Goal: Transaction & Acquisition: Obtain resource

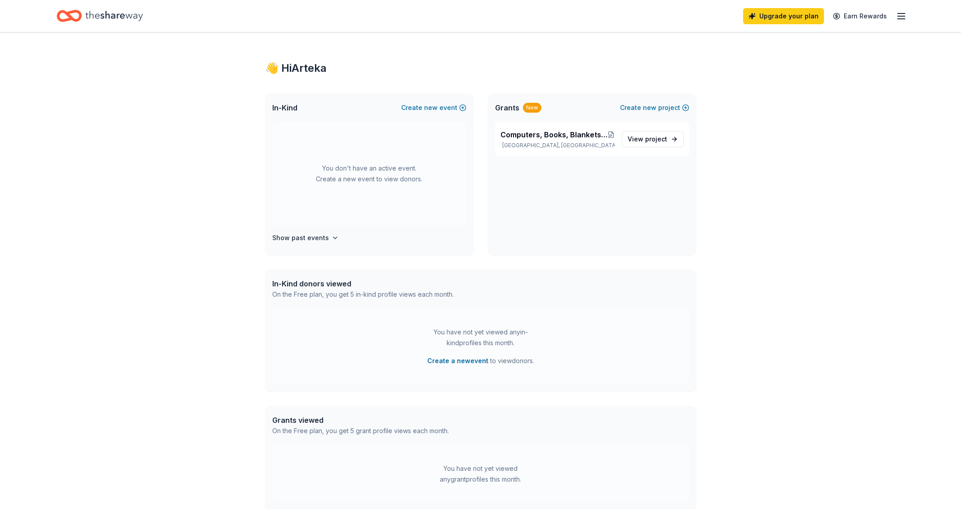
click at [535, 109] on div "New" at bounding box center [532, 108] width 18 height 10
click at [516, 107] on span "Grants" at bounding box center [507, 107] width 24 height 11
click at [490, 107] on div "Grants New Create new project" at bounding box center [592, 107] width 208 height 29
click at [336, 235] on div "Show past events" at bounding box center [369, 236] width 194 height 11
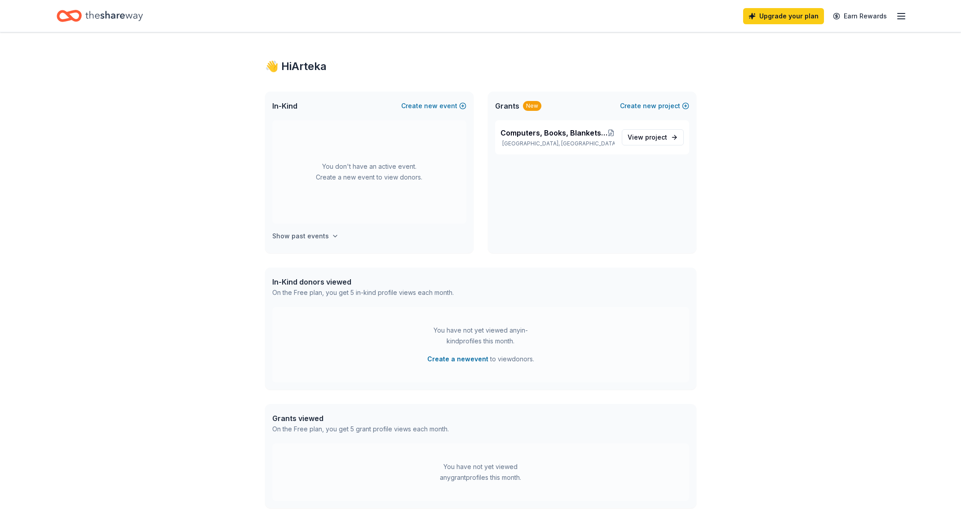
click at [333, 236] on icon "button" at bounding box center [335, 236] width 4 height 2
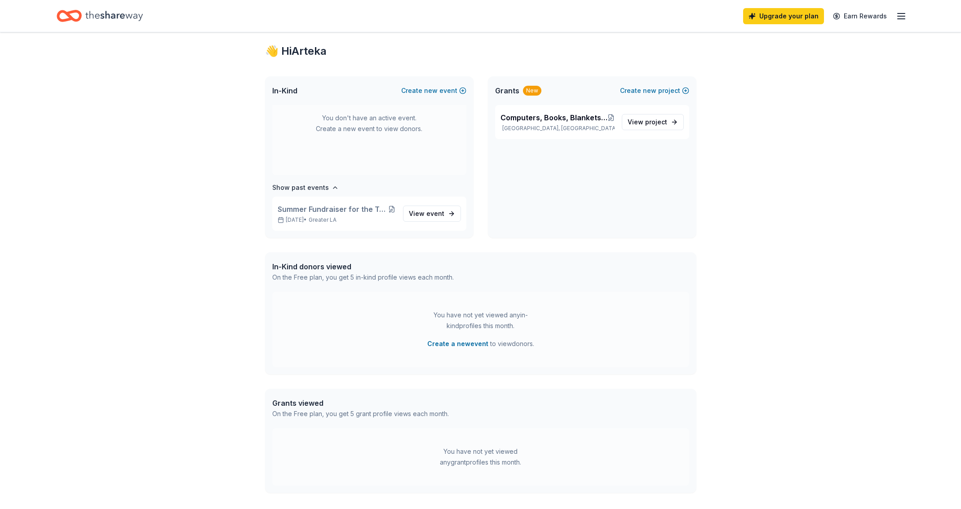
scroll to position [94, 0]
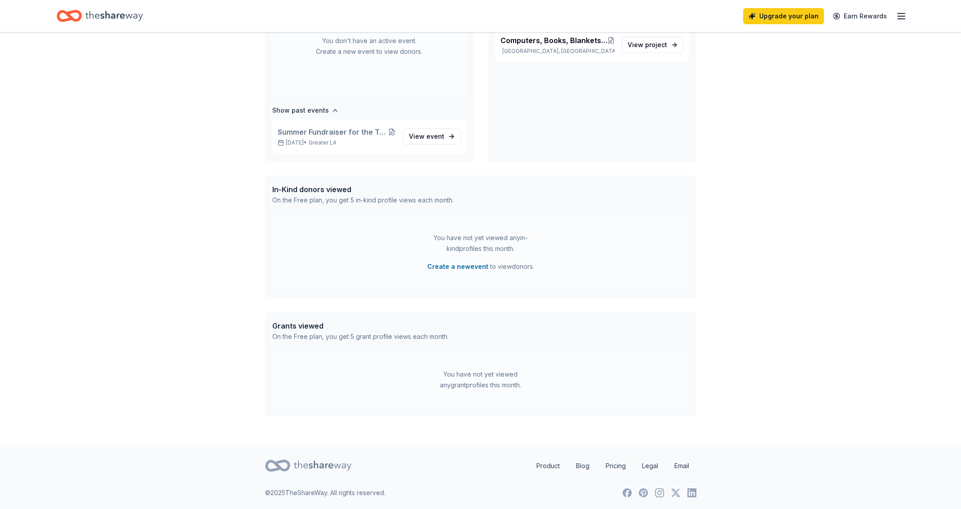
click at [420, 332] on div "On the Free plan, you get 5 grant profile views each month." at bounding box center [360, 337] width 177 height 11
click at [398, 340] on div "On the Free plan, you get 5 grant profile views each month." at bounding box center [360, 337] width 177 height 11
click at [491, 391] on div "You have not yet viewed any grant profiles this month." at bounding box center [480, 380] width 417 height 58
click at [308, 334] on div "On the Free plan, you get 5 grant profile views each month." at bounding box center [360, 337] width 177 height 11
click at [309, 332] on div "On the Free plan, you get 5 grant profile views each month." at bounding box center [360, 337] width 177 height 11
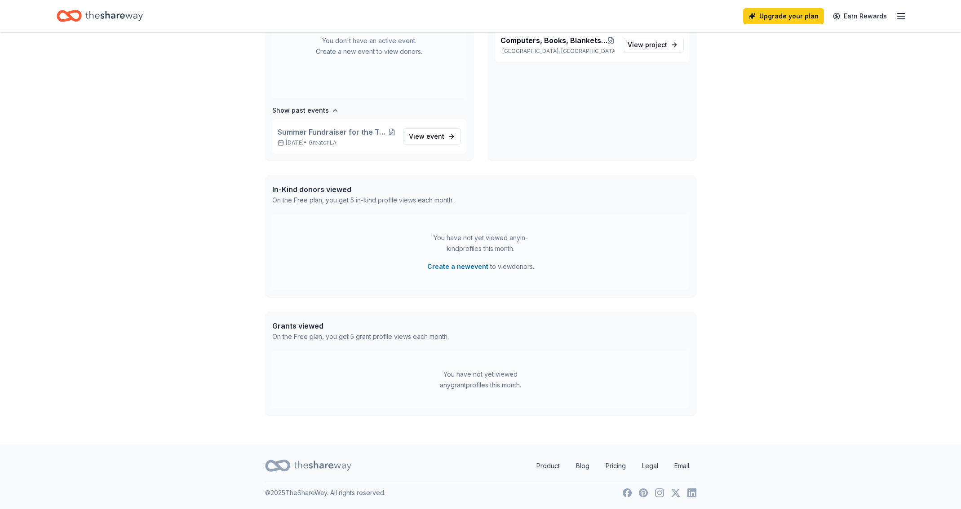
click at [350, 341] on div "On the Free plan, you get 5 grant profile views each month." at bounding box center [360, 337] width 177 height 11
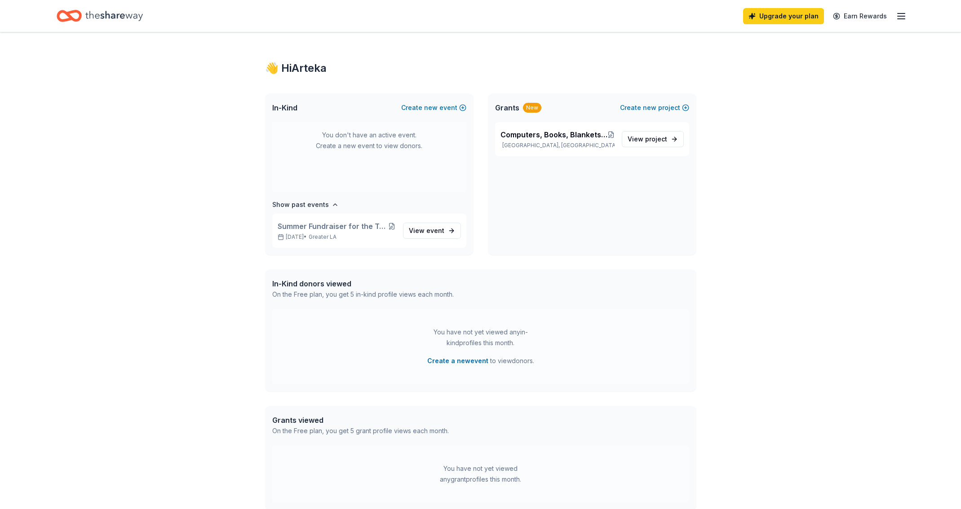
click at [901, 16] on line "button" at bounding box center [901, 16] width 7 height 0
click at [795, 69] on link "Account" at bounding box center [793, 69] width 28 height 9
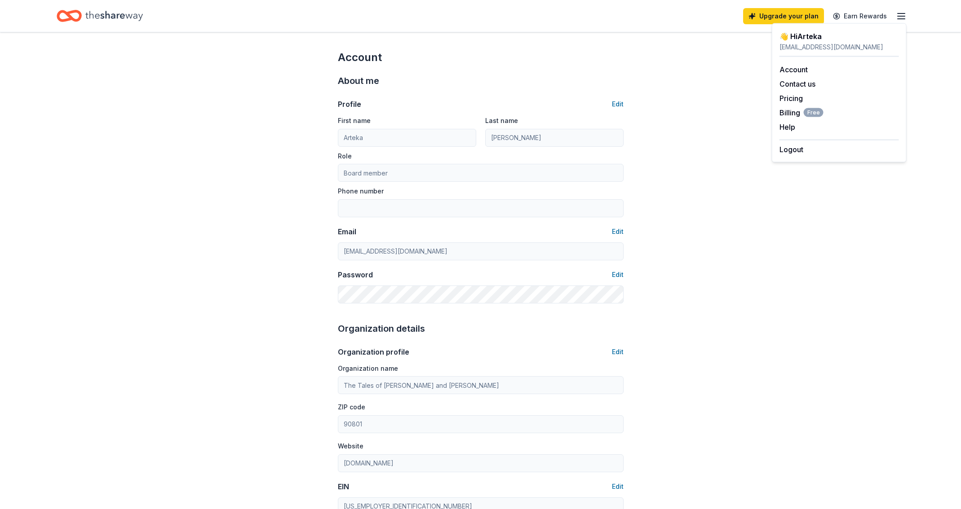
click at [813, 44] on div "thetalesofnaomiandnoah@gmail.com" at bounding box center [839, 47] width 120 height 11
click at [807, 40] on div "👋 Hi Arteka" at bounding box center [839, 36] width 120 height 11
click at [797, 38] on div "👋 Hi Arteka" at bounding box center [839, 36] width 120 height 11
click at [851, 42] on div "thetalesofnaomiandnoah@gmail.com" at bounding box center [839, 47] width 120 height 11
click at [843, 45] on div "thetalesofnaomiandnoah@gmail.com" at bounding box center [839, 47] width 120 height 11
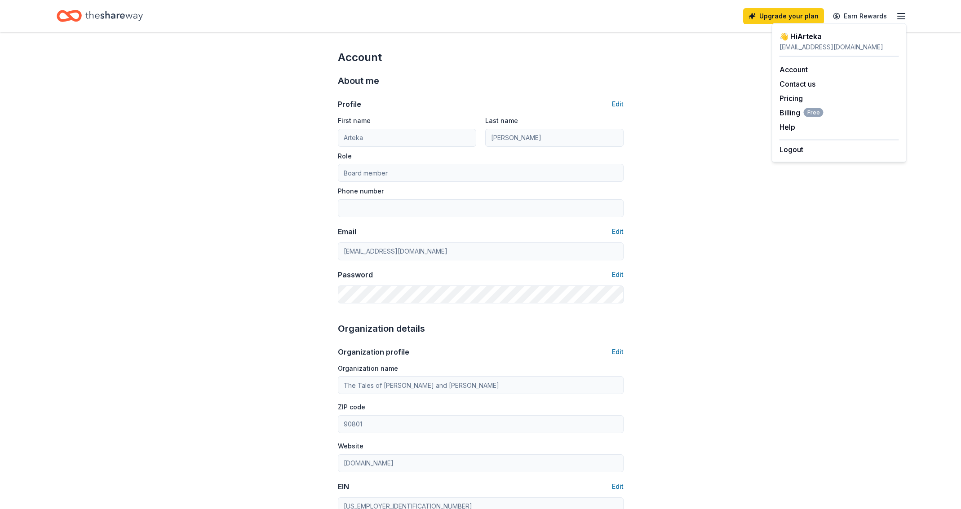
click at [94, 17] on icon "Home" at bounding box center [114, 16] width 58 height 18
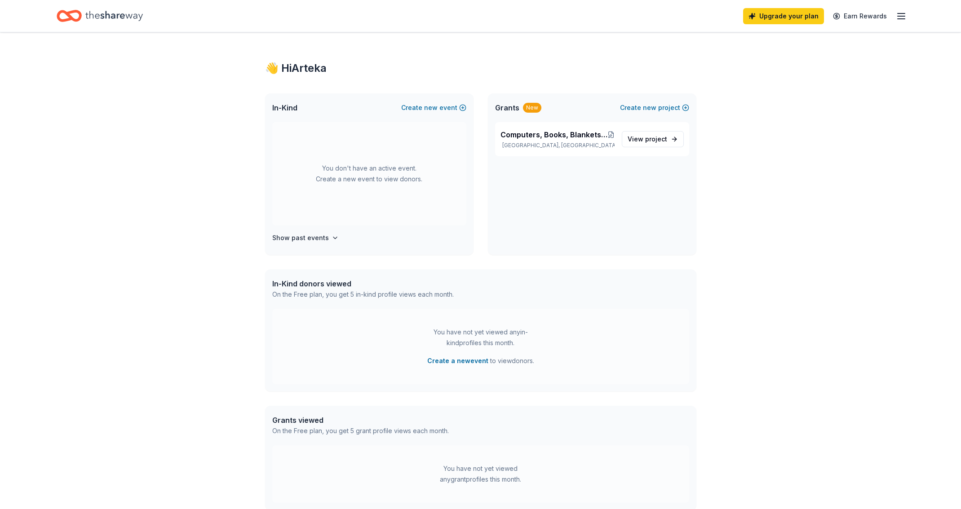
click at [94, 17] on icon "Home" at bounding box center [114, 16] width 58 height 18
click at [292, 423] on div "Grants viewed" at bounding box center [360, 420] width 177 height 11
click at [345, 435] on div "On the Free plan, you get 5 grant profile views each month." at bounding box center [360, 431] width 177 height 11
click at [351, 432] on div "On the Free plan, you get 5 grant profile views each month." at bounding box center [360, 431] width 177 height 11
click at [482, 478] on div "You have not yet viewed any grant profiles this month." at bounding box center [481, 475] width 112 height 22
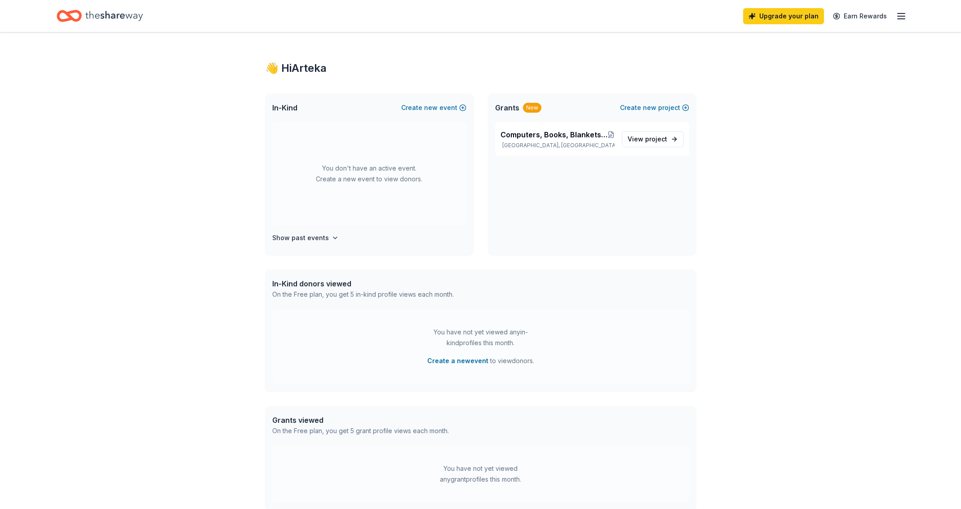
click at [483, 478] on div "You have not yet viewed any grant profiles this month." at bounding box center [481, 475] width 112 height 22
click at [859, 19] on link "Earn Rewards" at bounding box center [860, 16] width 65 height 16
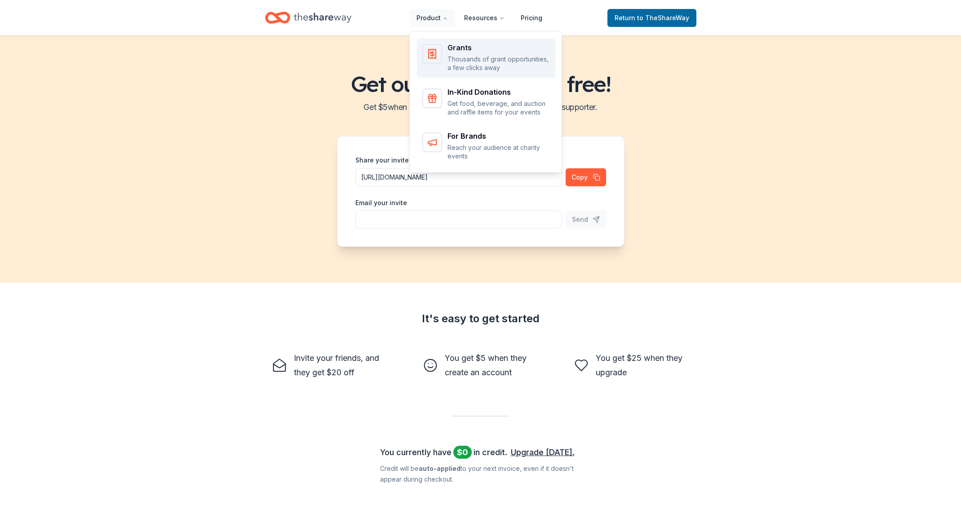
click at [460, 46] on div "Grants" at bounding box center [498, 47] width 102 height 7
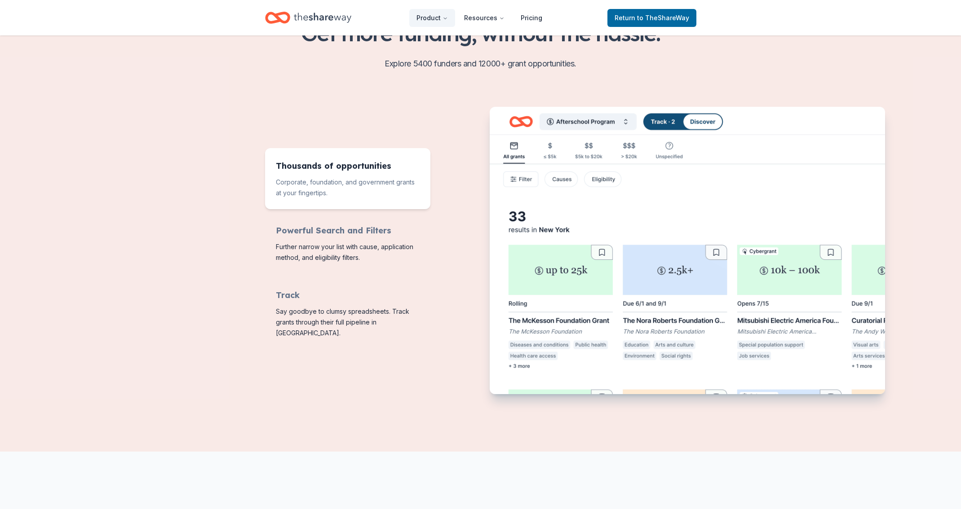
scroll to position [291, 0]
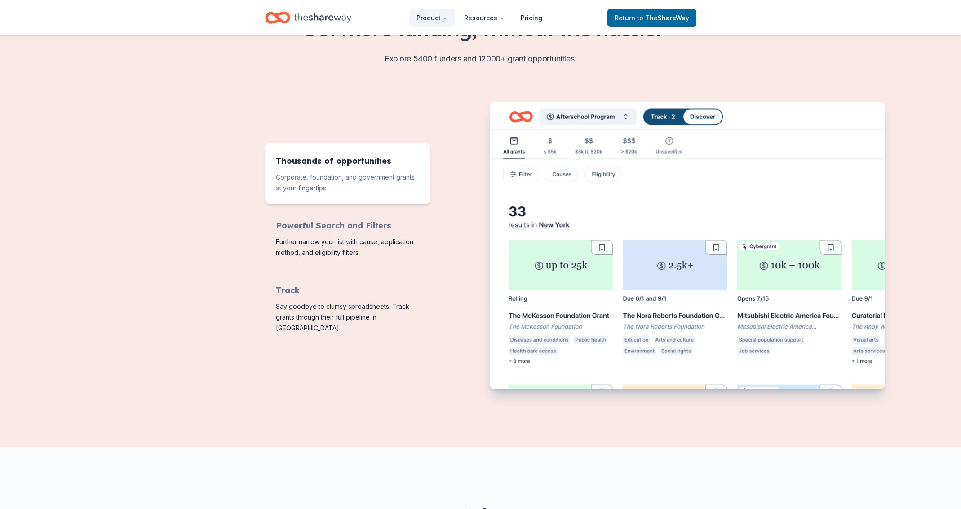
click at [802, 179] on img "Features for running your books" at bounding box center [687, 247] width 395 height 291
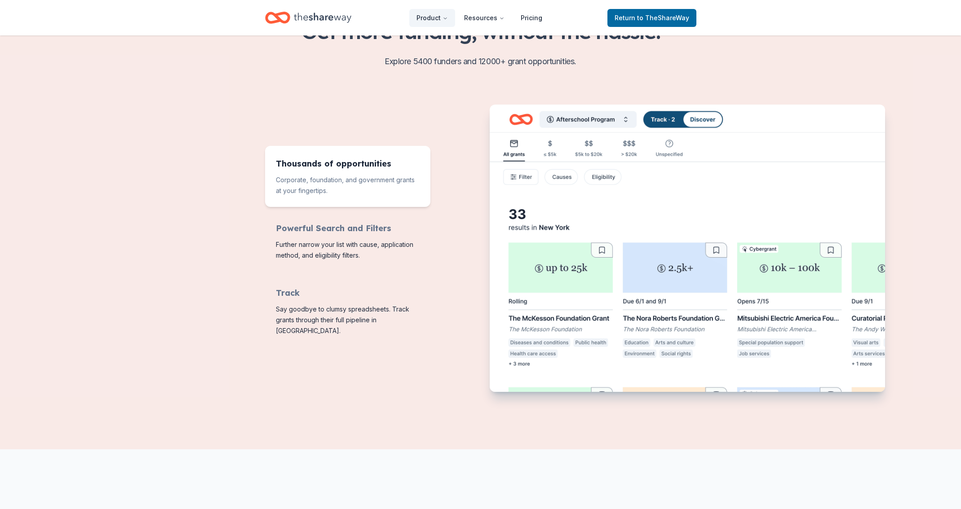
scroll to position [279, 0]
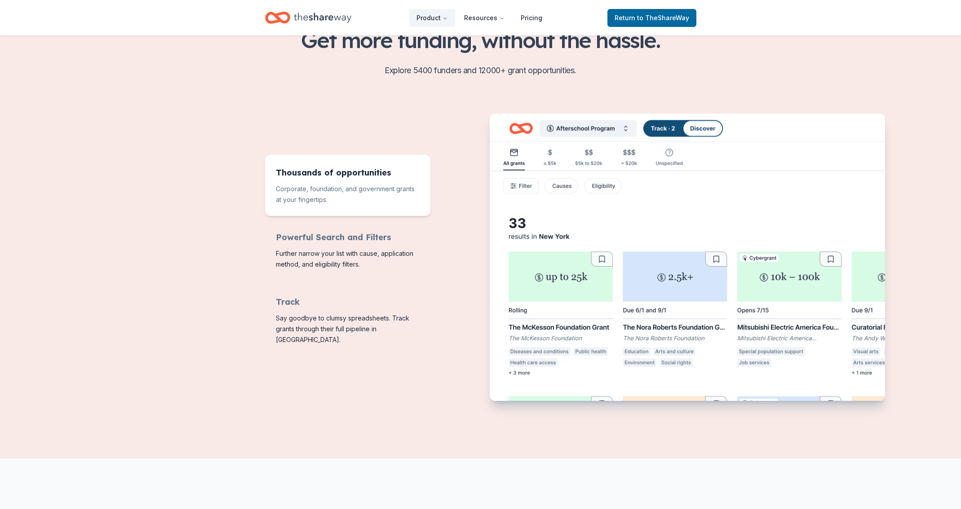
click at [564, 186] on img "Features for running your books" at bounding box center [687, 259] width 395 height 291
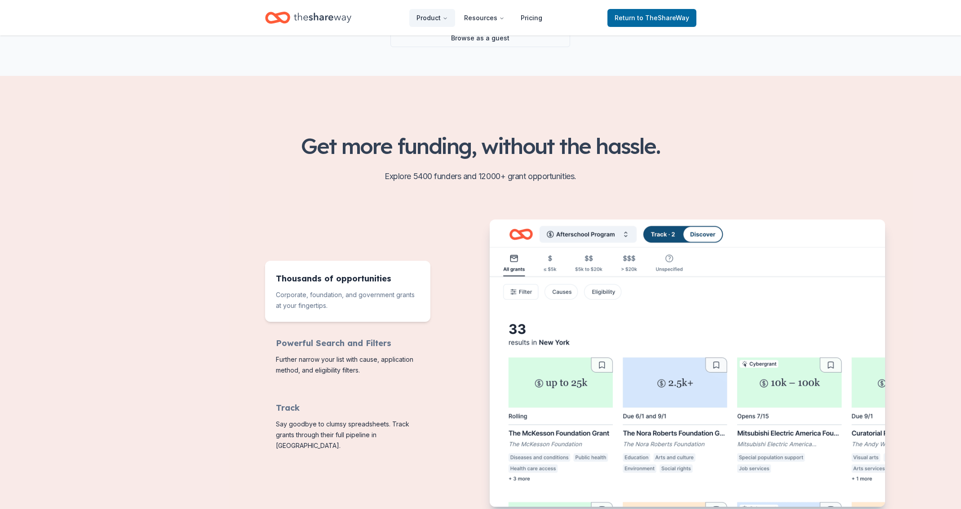
scroll to position [66, 0]
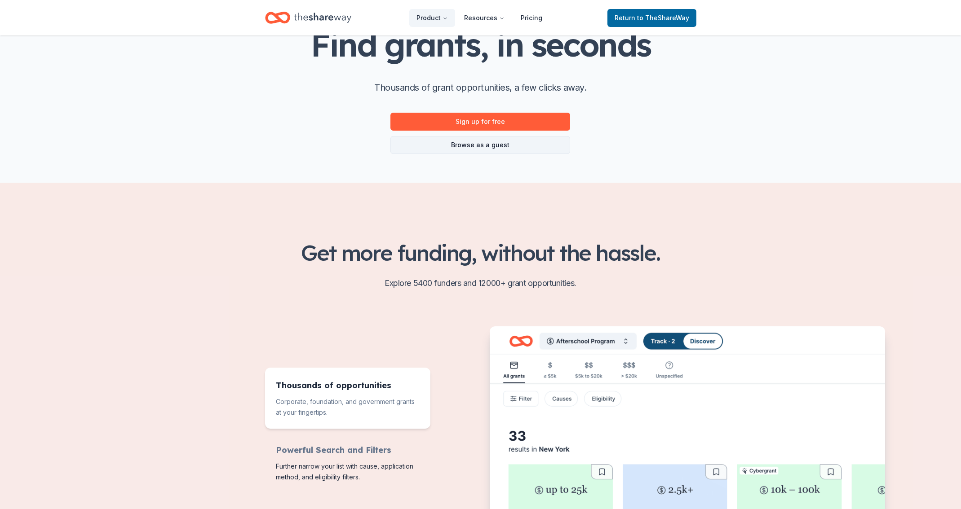
click at [491, 147] on link "Browse as a guest" at bounding box center [480, 145] width 180 height 18
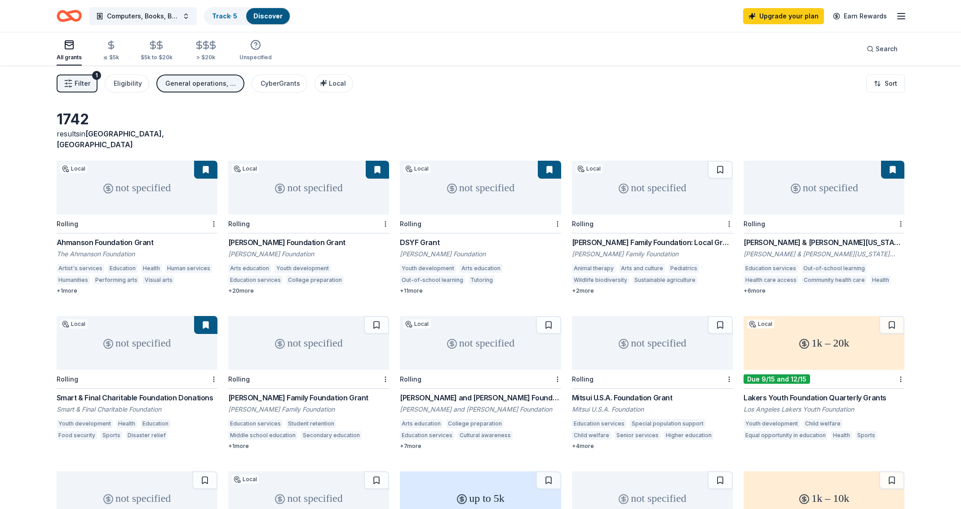
click at [79, 89] on button "Filter 1" at bounding box center [77, 84] width 41 height 18
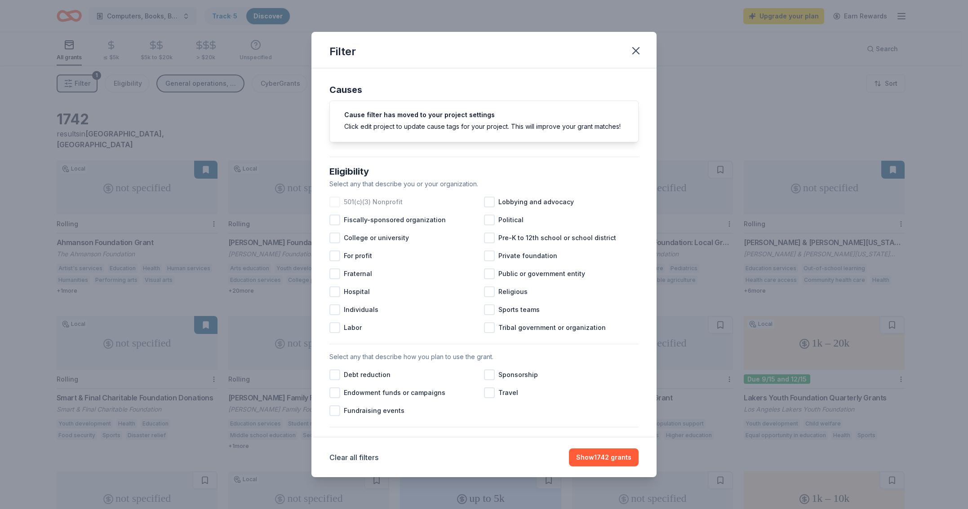
click at [336, 208] on div at bounding box center [334, 202] width 11 height 11
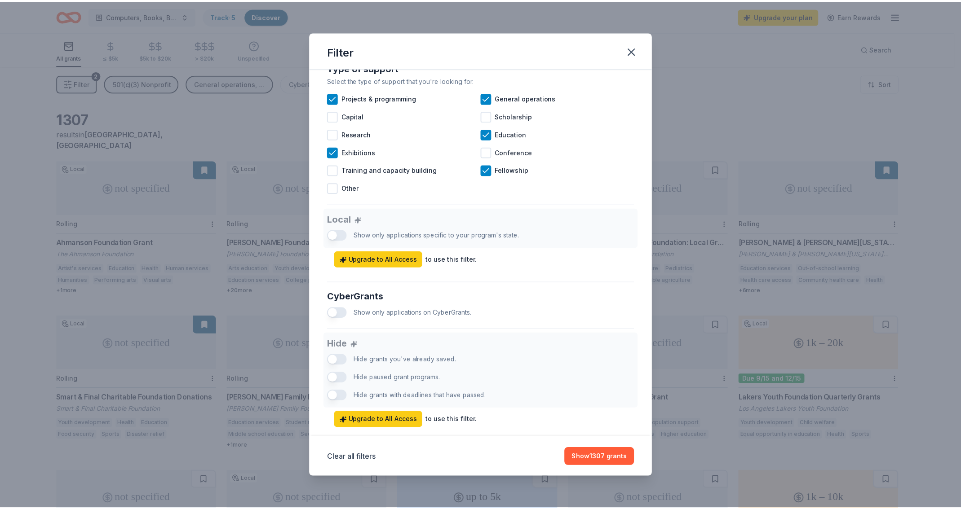
scroll to position [403, 0]
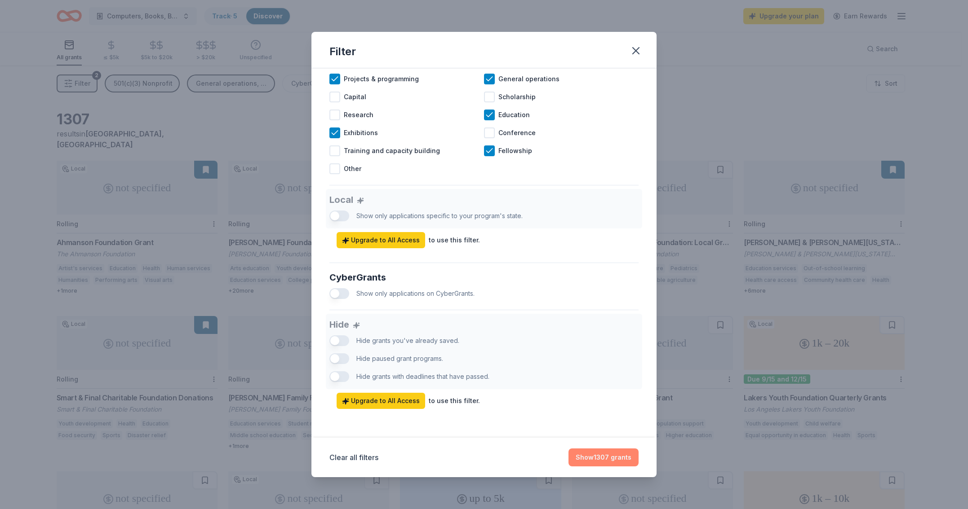
click at [598, 456] on button "Show 1307 grants" at bounding box center [603, 458] width 70 height 18
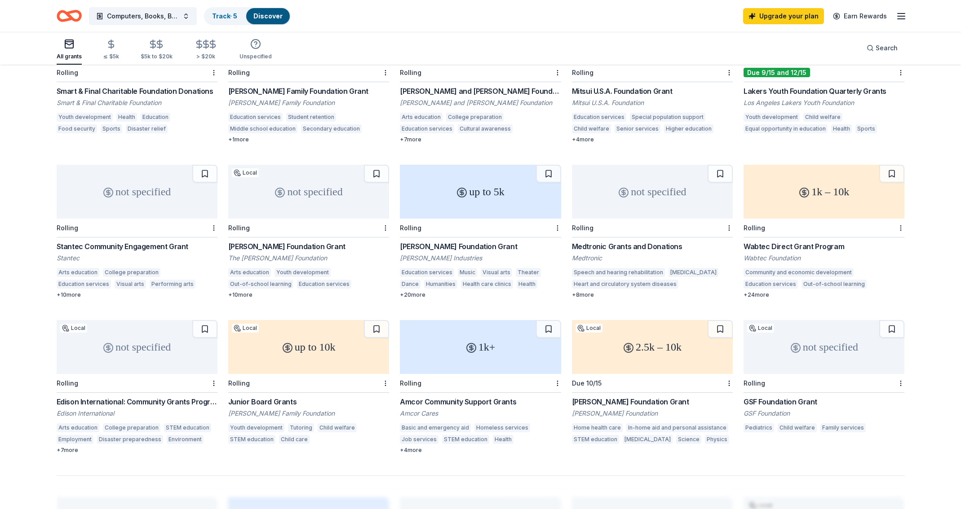
scroll to position [0, 0]
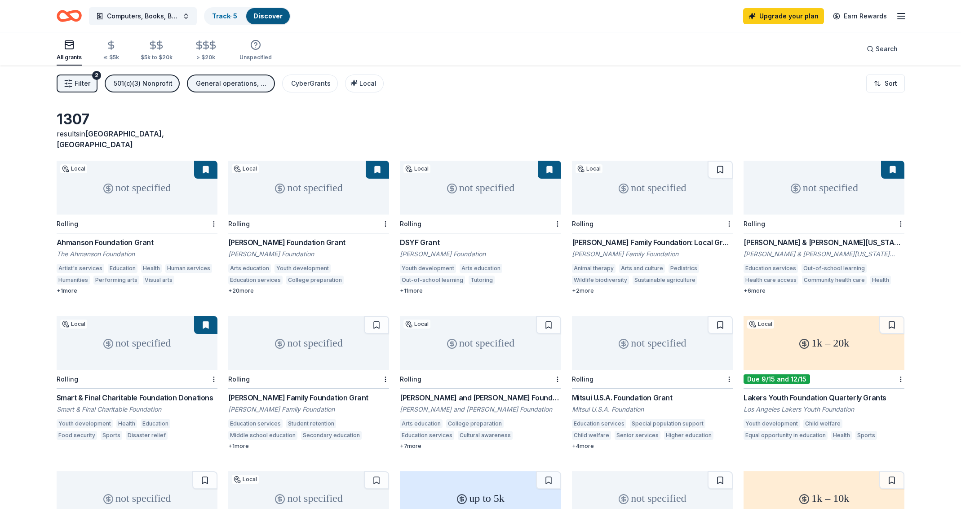
click at [304, 237] on div "Ralph M. Parsons Foundation Grant" at bounding box center [308, 242] width 161 height 11
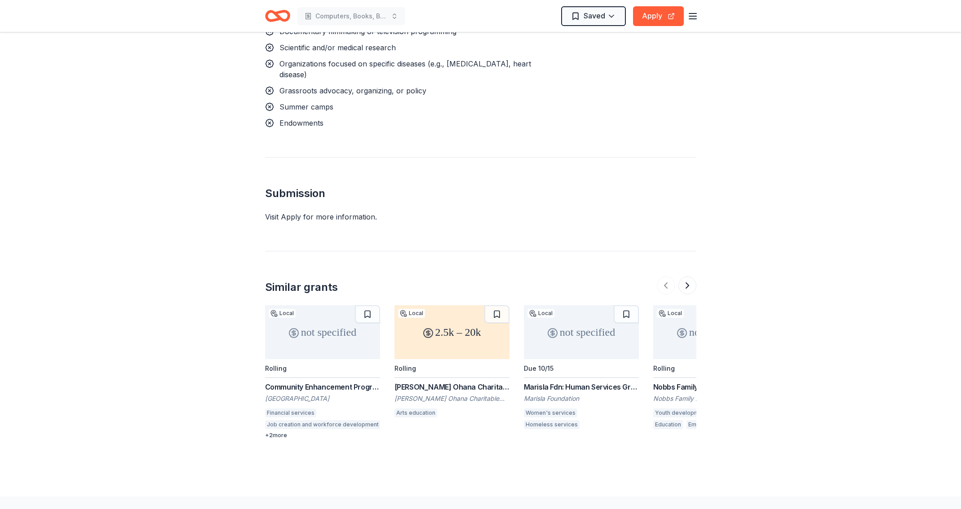
scroll to position [1105, 0]
click at [690, 274] on button at bounding box center [687, 283] width 18 height 18
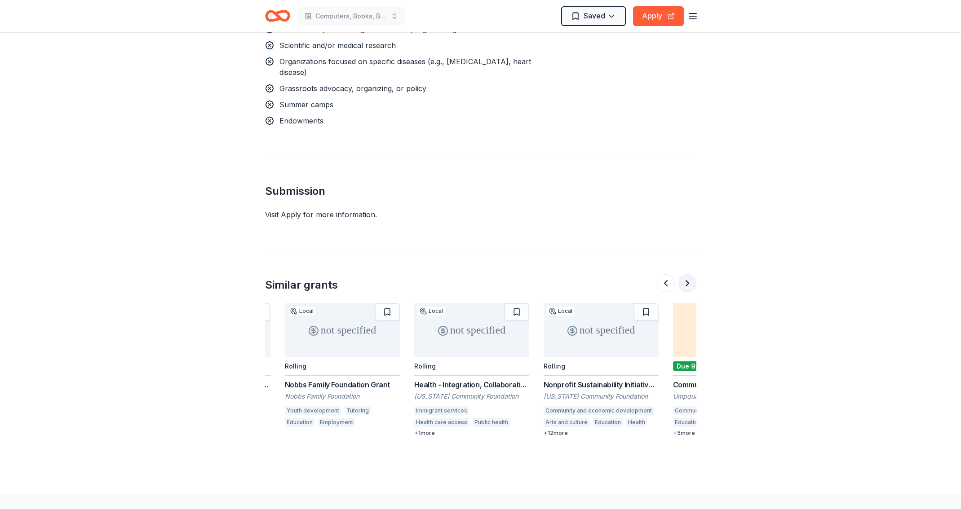
scroll to position [0, 388]
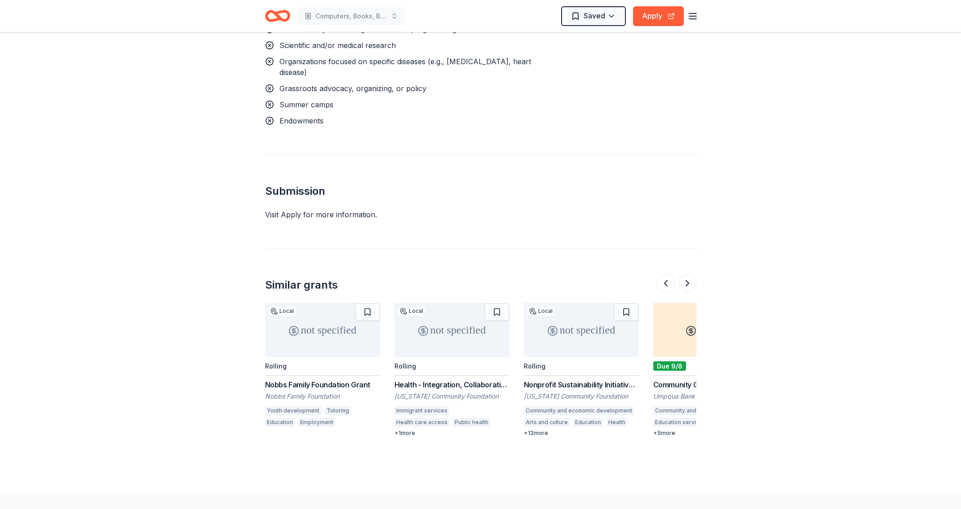
click at [574, 380] on div "Nonprofit Sustainability Initiative Grant" at bounding box center [581, 385] width 115 height 11
click at [686, 274] on button at bounding box center [687, 283] width 18 height 18
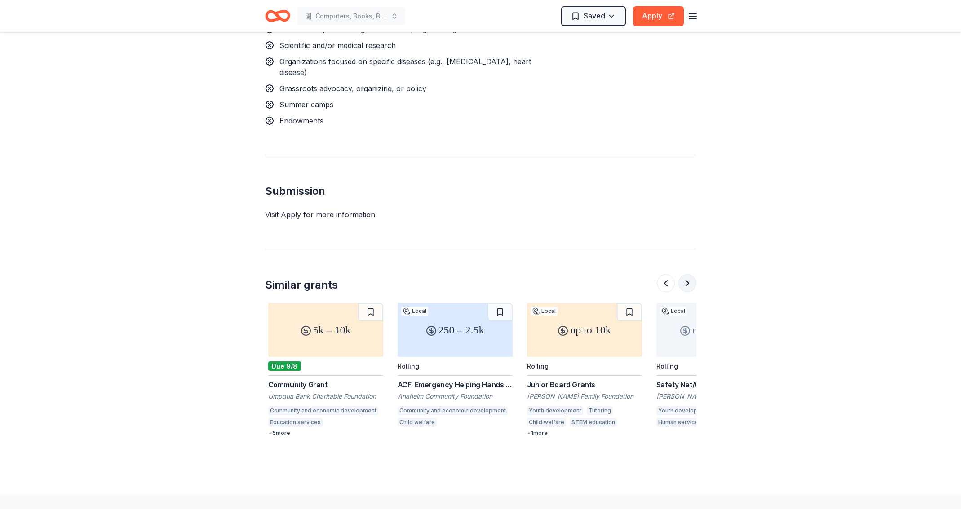
scroll to position [0, 776]
click at [686, 274] on button at bounding box center [687, 283] width 18 height 18
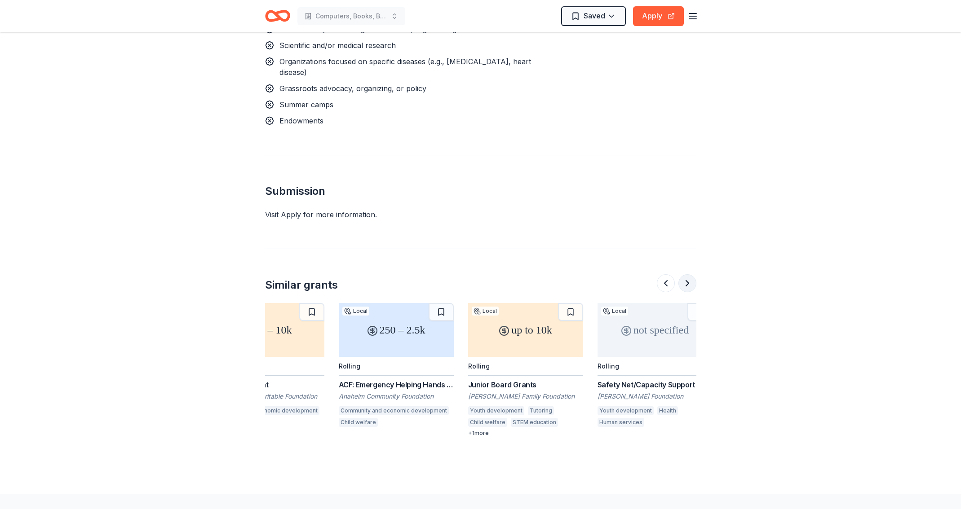
scroll to position [0, 848]
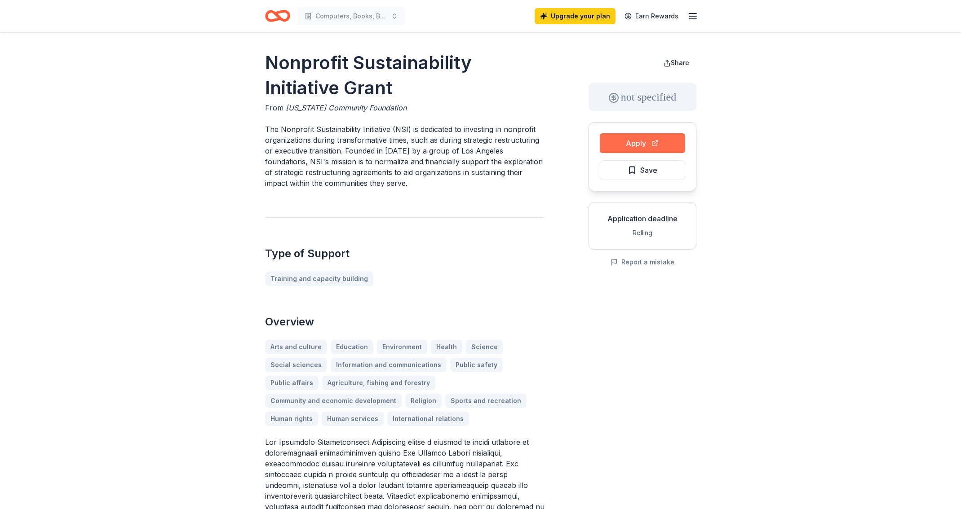
click at [644, 141] on button "Apply" at bounding box center [642, 143] width 85 height 20
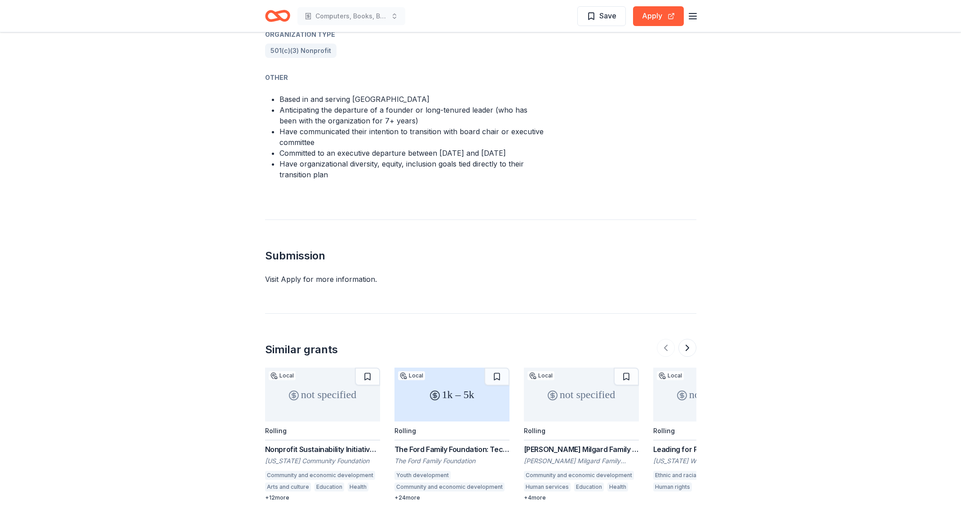
scroll to position [832, 0]
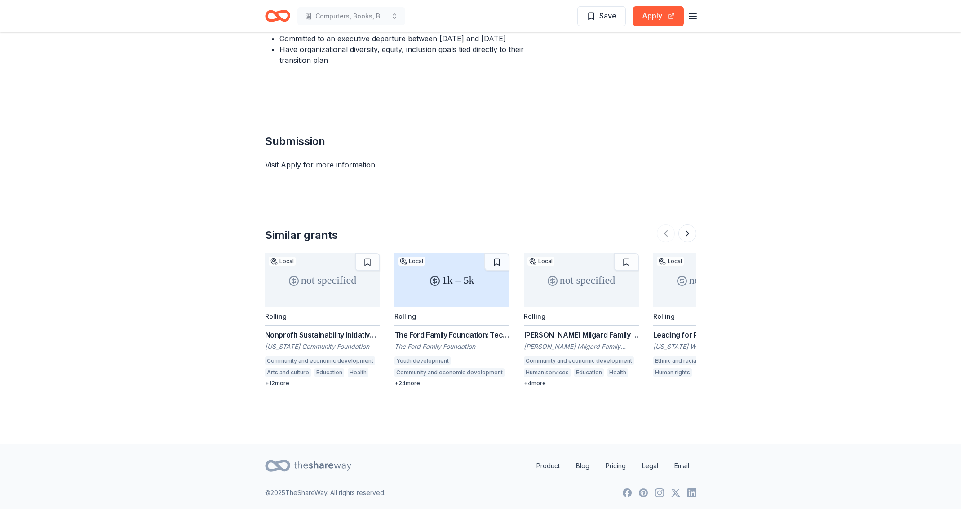
click at [477, 301] on div "1k – 5k" at bounding box center [451, 280] width 115 height 54
click at [616, 349] on div "Gary E. Milgard Family Foundations" at bounding box center [581, 346] width 115 height 9
click at [685, 234] on button at bounding box center [687, 234] width 18 height 18
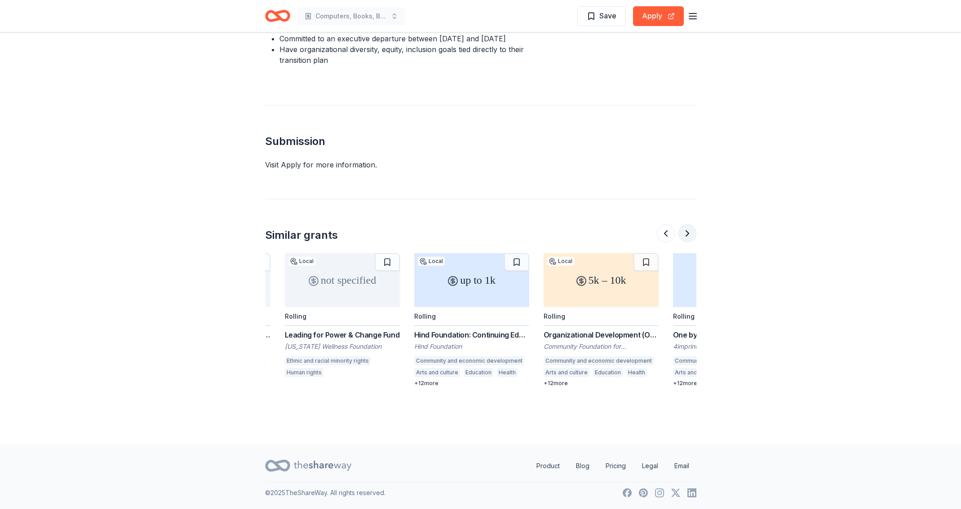
scroll to position [0, 388]
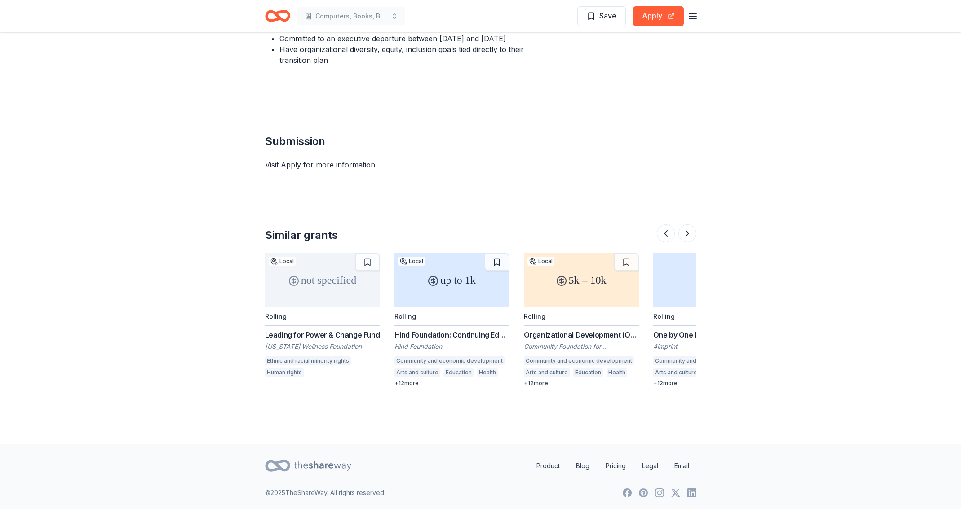
click at [367, 336] on div "Leading for Power & Change Fund" at bounding box center [322, 335] width 115 height 11
click at [687, 229] on button at bounding box center [687, 234] width 18 height 18
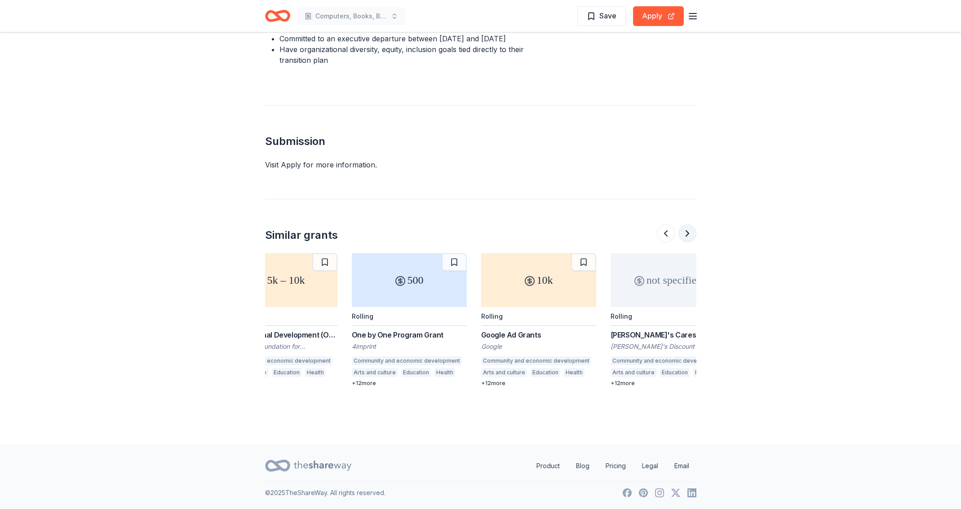
scroll to position [0, 776]
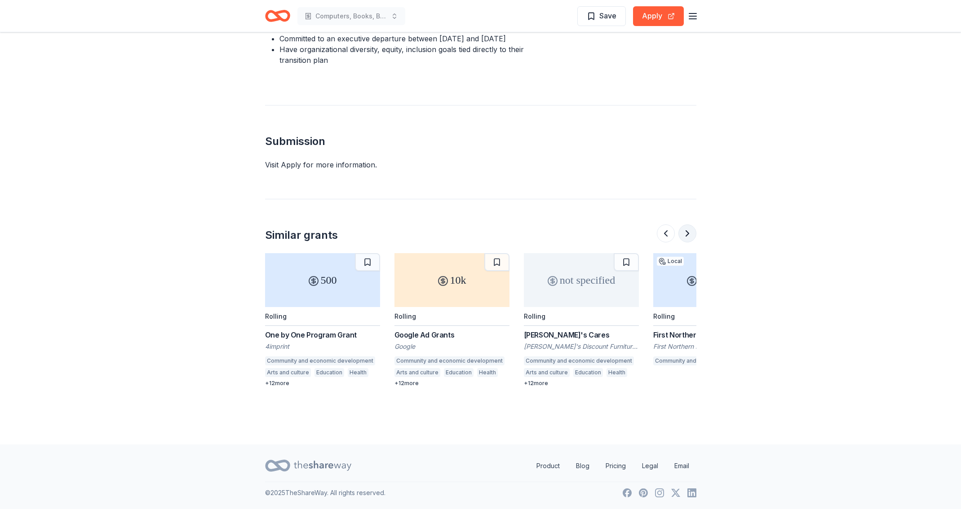
click at [690, 238] on button at bounding box center [687, 234] width 18 height 18
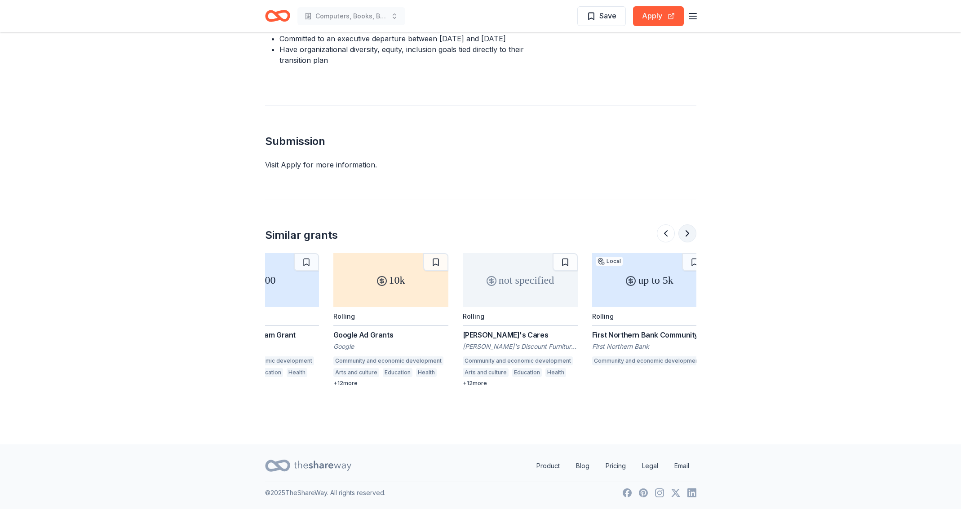
scroll to position [0, 848]
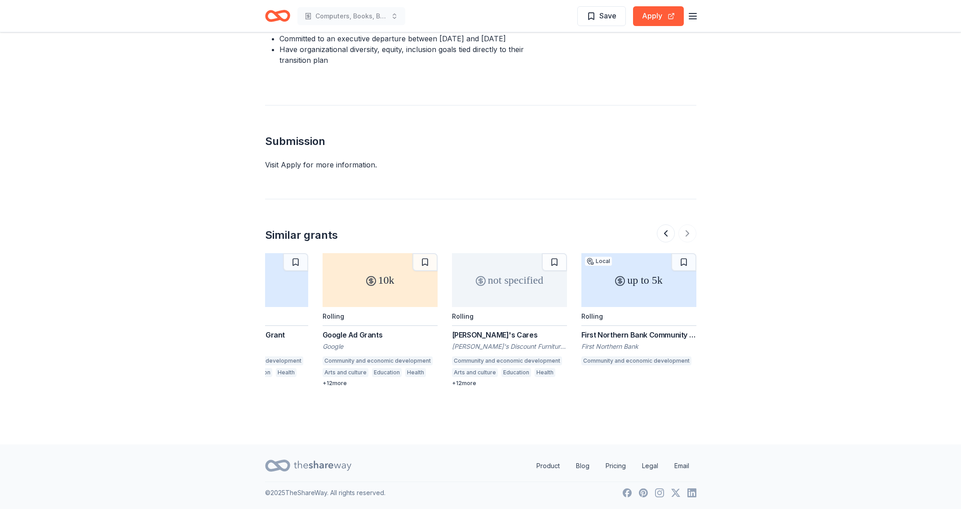
click at [689, 236] on div at bounding box center [677, 234] width 40 height 18
click at [688, 235] on div at bounding box center [677, 234] width 40 height 18
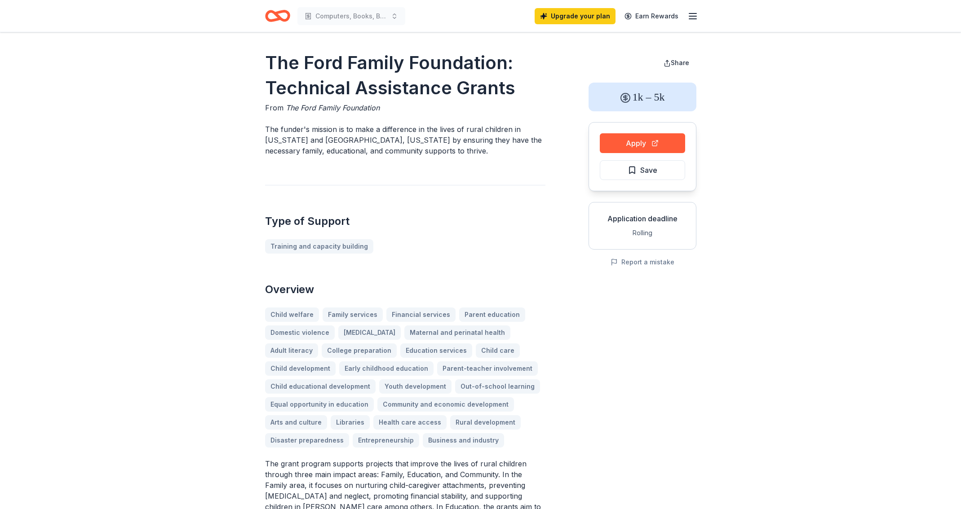
click at [651, 155] on div "Apply Save" at bounding box center [643, 156] width 108 height 69
click at [650, 146] on button "Apply" at bounding box center [642, 143] width 85 height 20
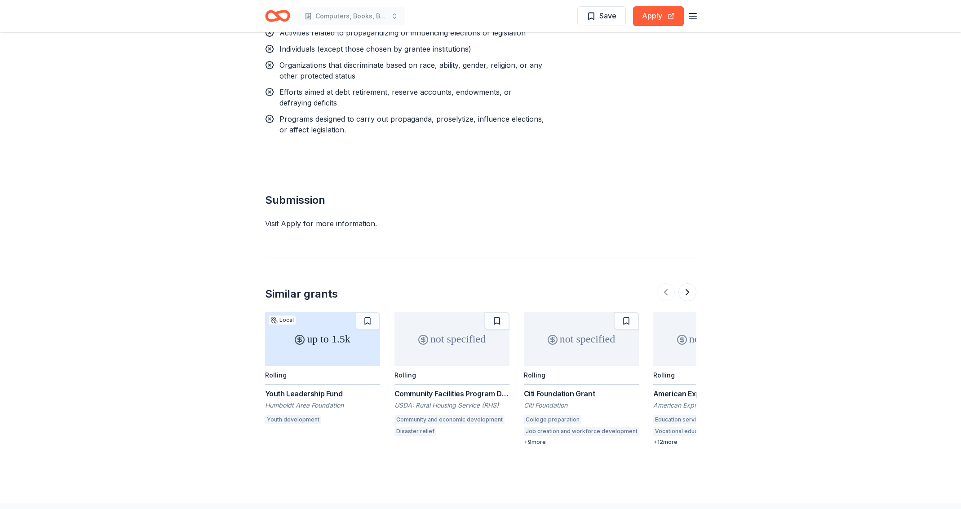
scroll to position [1203, 0]
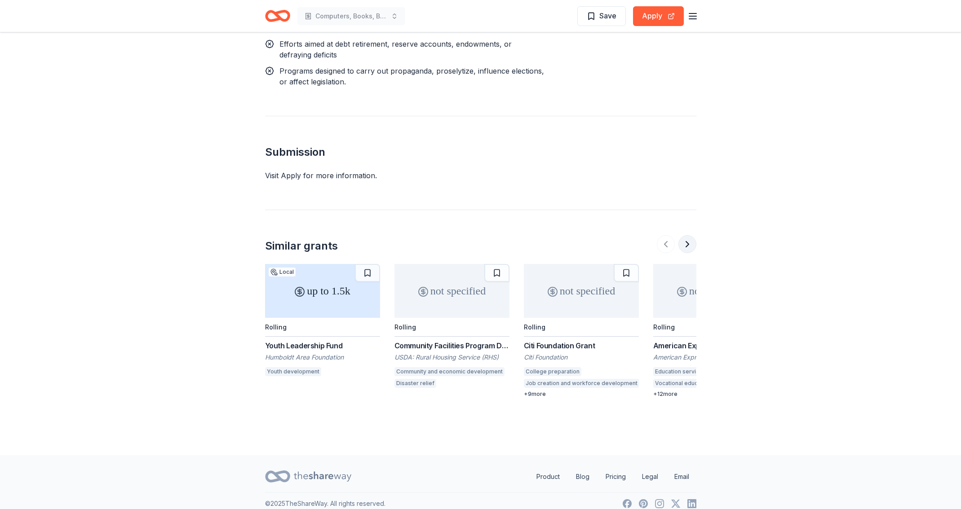
click at [684, 235] on button at bounding box center [687, 244] width 18 height 18
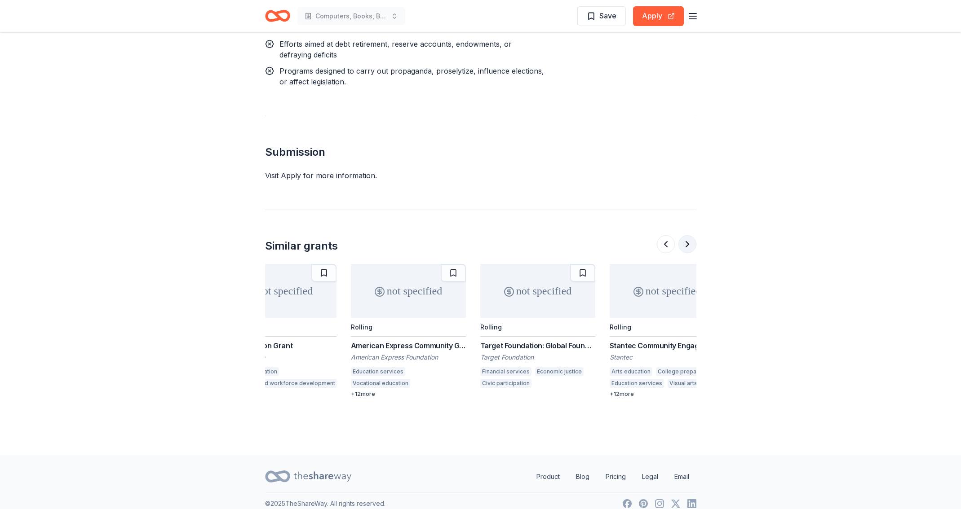
scroll to position [0, 388]
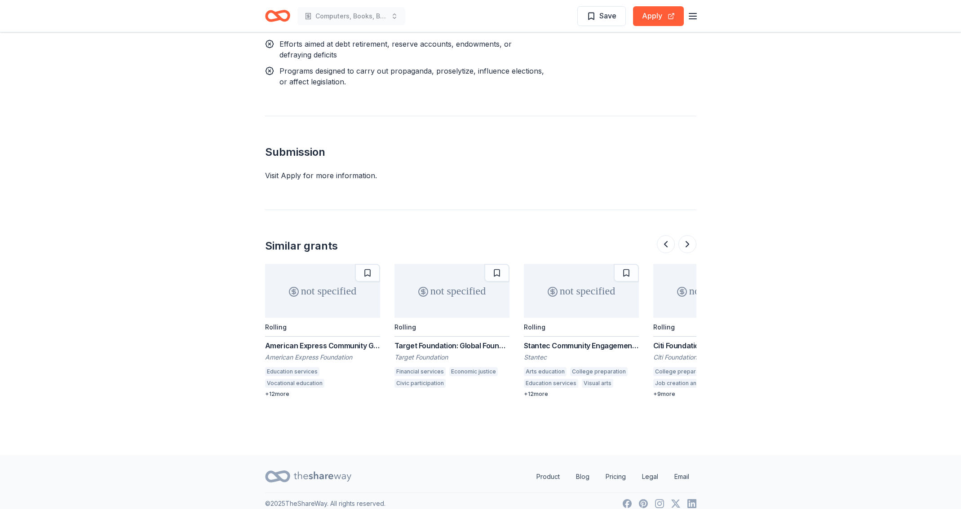
click at [334, 341] on div "American Express Community Giving" at bounding box center [322, 346] width 115 height 11
click at [438, 341] on div "Target Foundation: Global Foundation Program" at bounding box center [451, 346] width 115 height 11
click at [684, 237] on button at bounding box center [687, 244] width 18 height 18
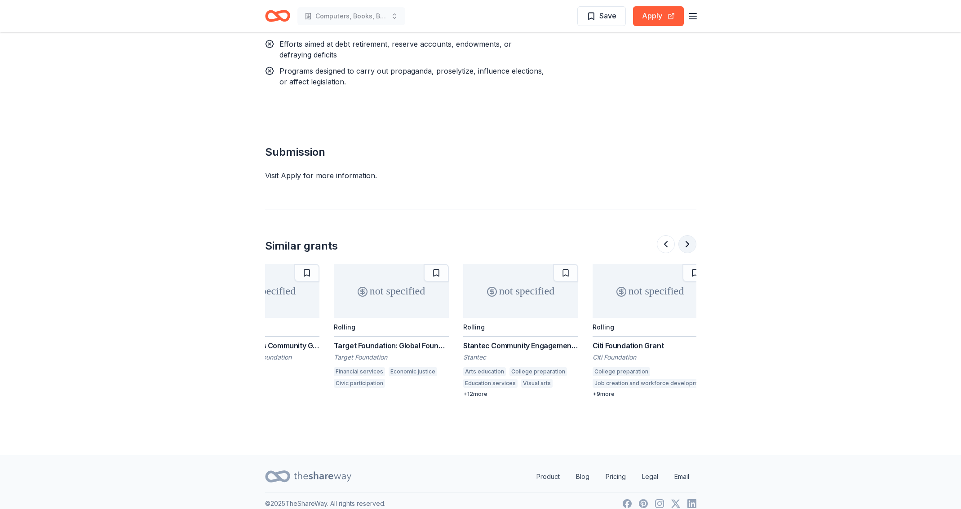
scroll to position [0, 460]
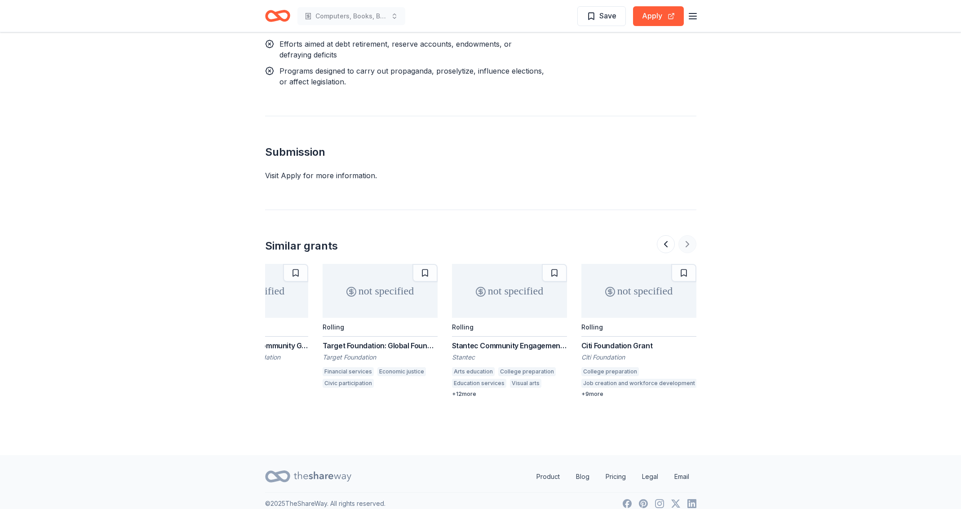
click at [684, 237] on div at bounding box center [677, 244] width 40 height 18
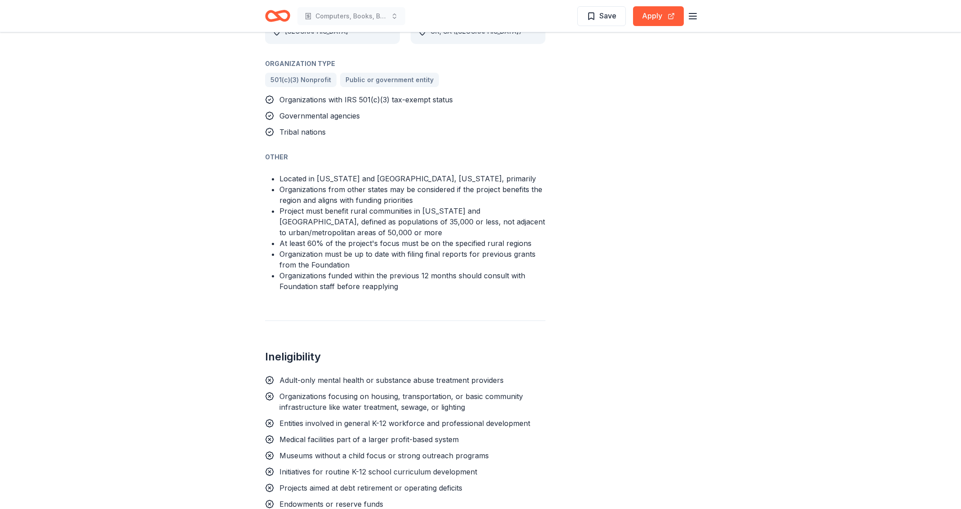
scroll to position [1203, 0]
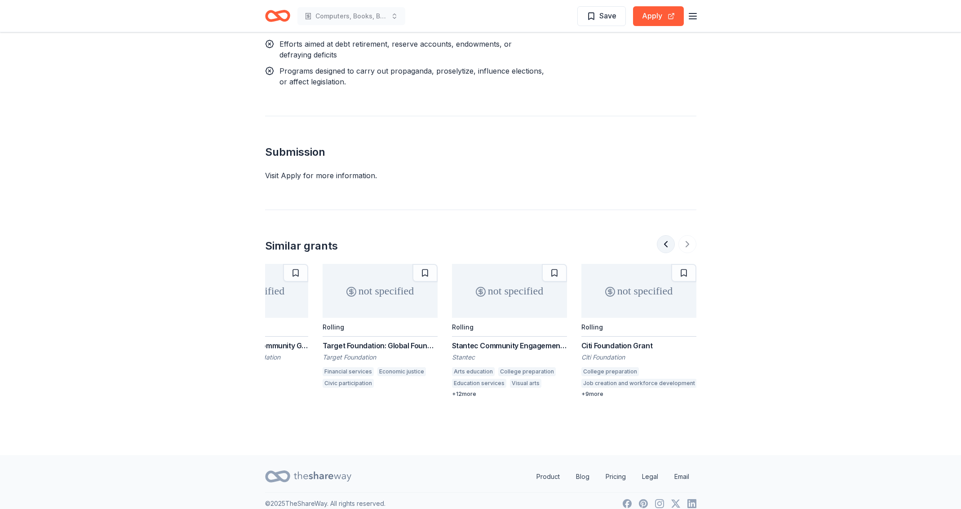
click at [661, 237] on button at bounding box center [666, 244] width 18 height 18
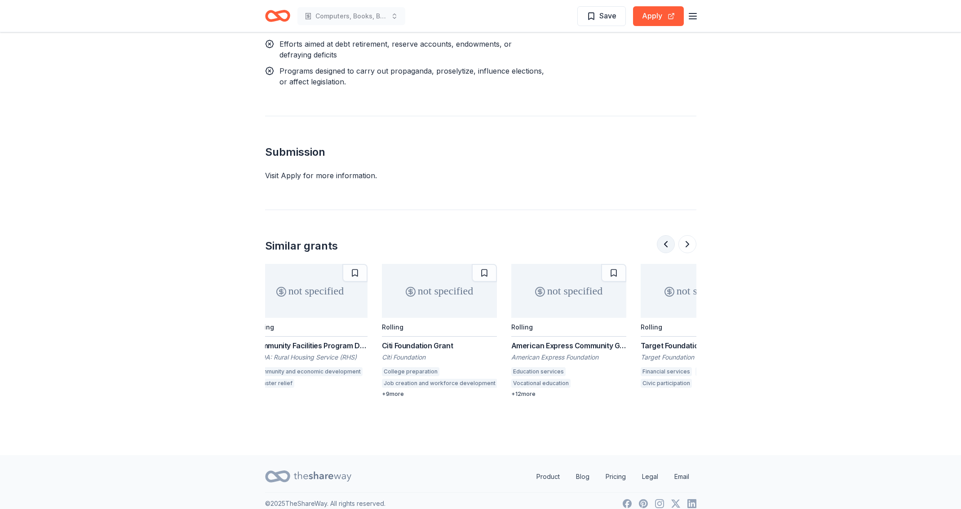
scroll to position [0, 129]
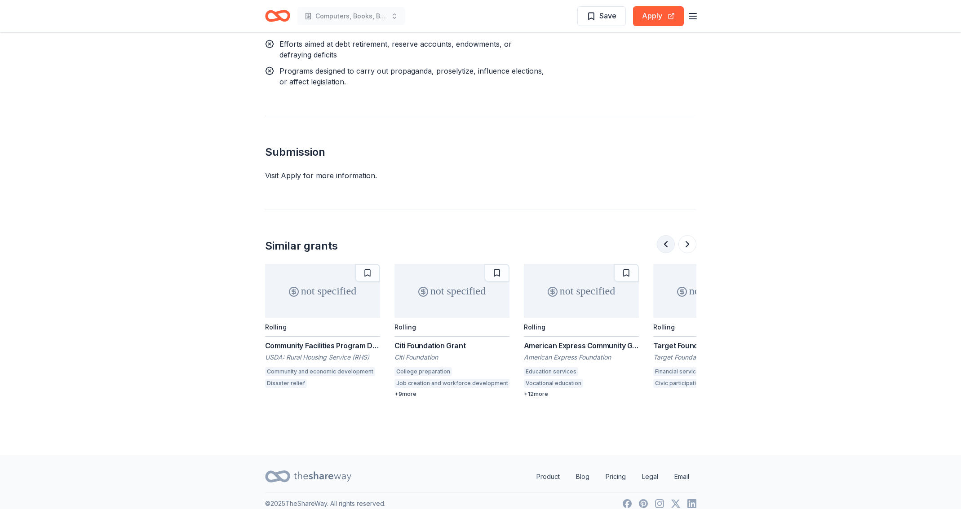
click at [661, 237] on button at bounding box center [666, 244] width 18 height 18
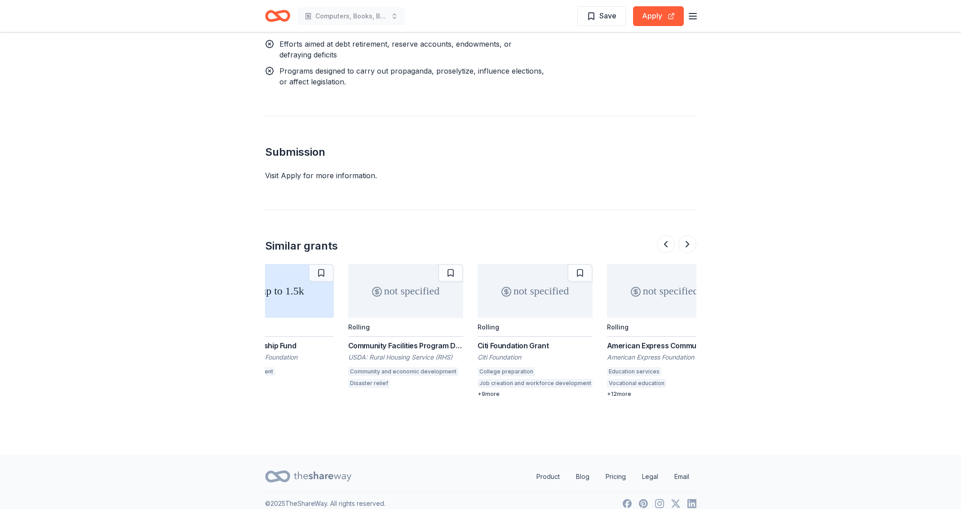
scroll to position [0, 0]
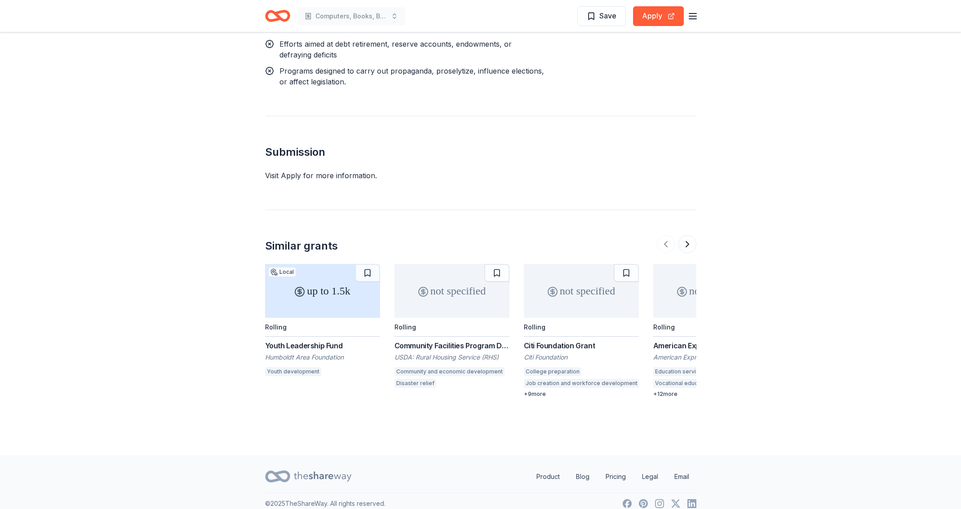
click at [536, 391] on div "+ 9 more" at bounding box center [581, 394] width 115 height 7
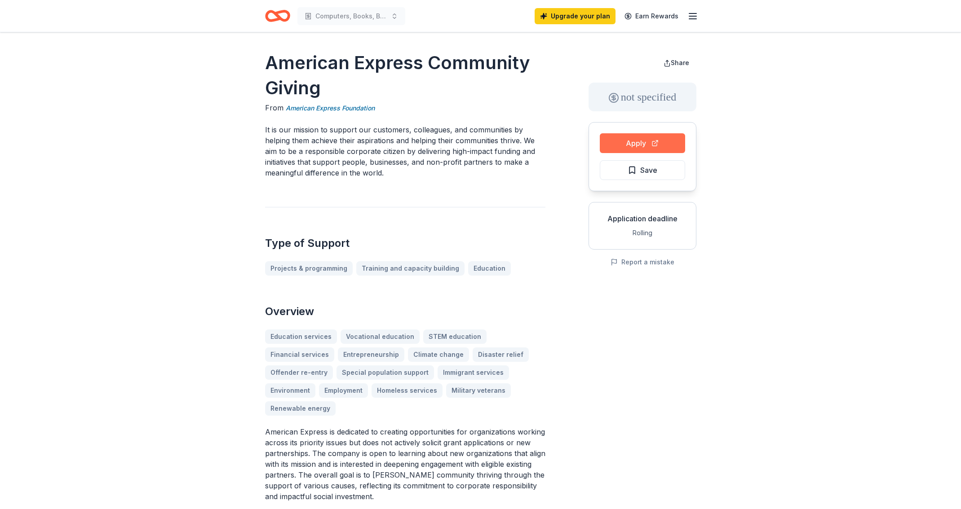
click at [635, 138] on button "Apply" at bounding box center [642, 143] width 85 height 20
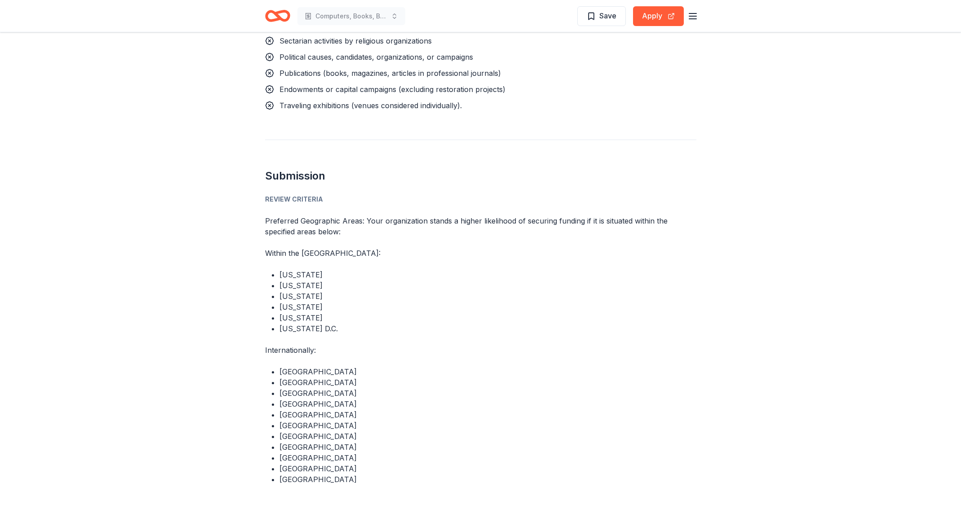
scroll to position [1448, 0]
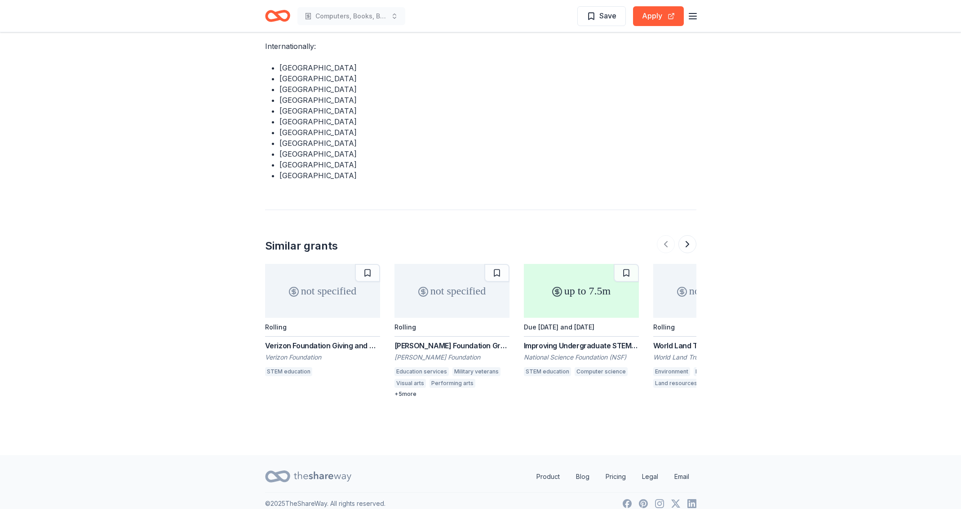
click at [414, 318] on div "Rolling" at bounding box center [451, 327] width 115 height 19
click at [688, 236] on button at bounding box center [687, 244] width 18 height 18
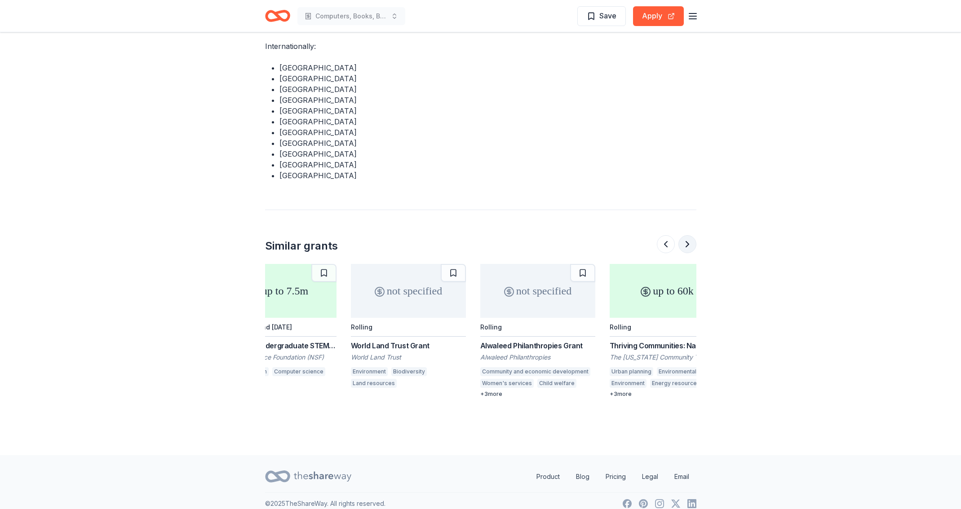
scroll to position [0, 388]
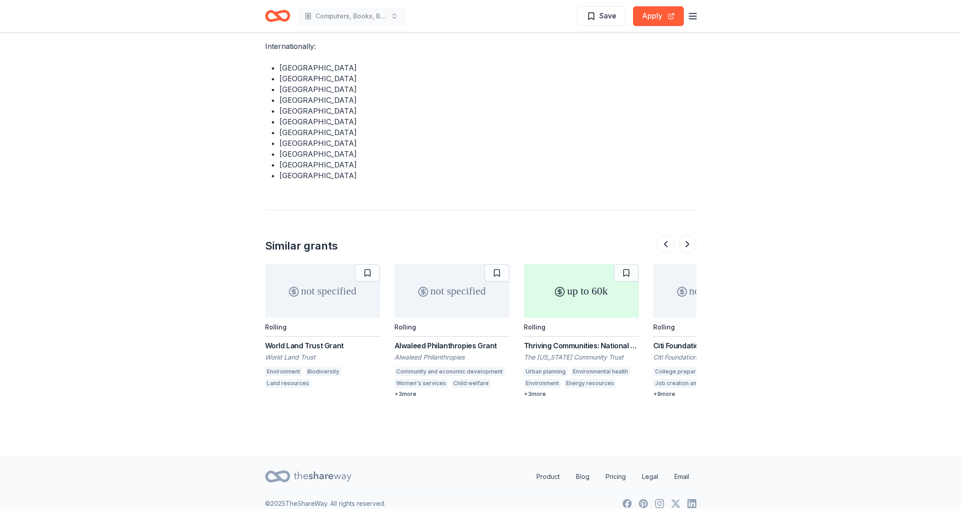
click at [441, 341] on div "Alwaleed Philanthropies Grant" at bounding box center [451, 346] width 115 height 11
click at [687, 239] on button at bounding box center [687, 244] width 18 height 18
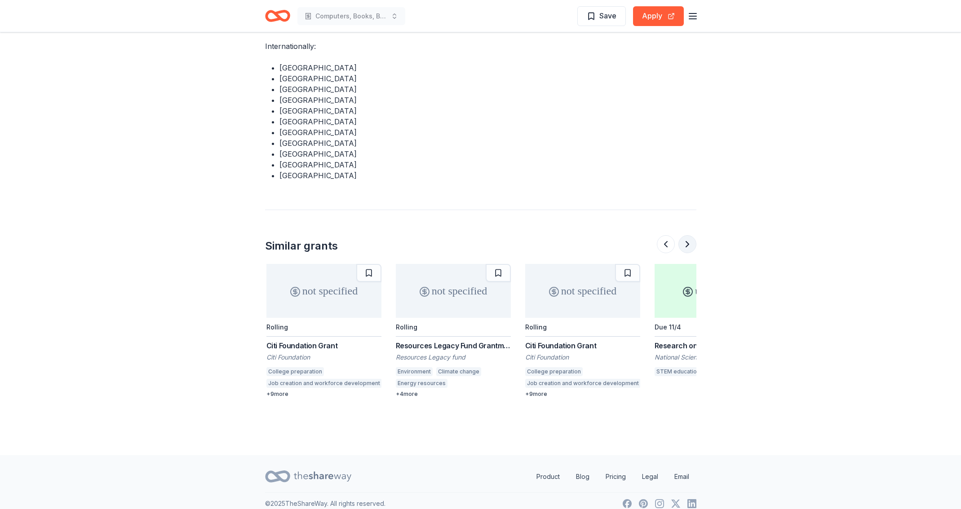
scroll to position [0, 776]
click at [687, 239] on button at bounding box center [687, 244] width 18 height 18
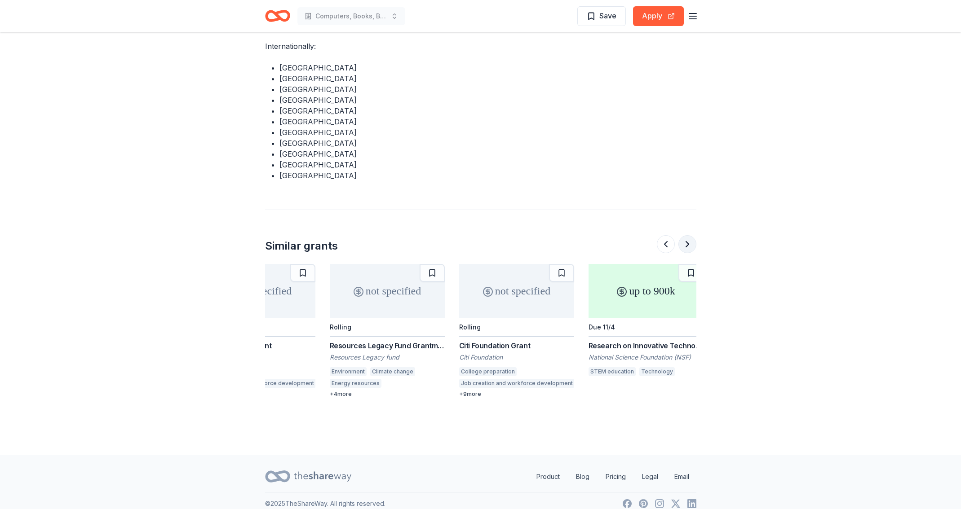
scroll to position [0, 848]
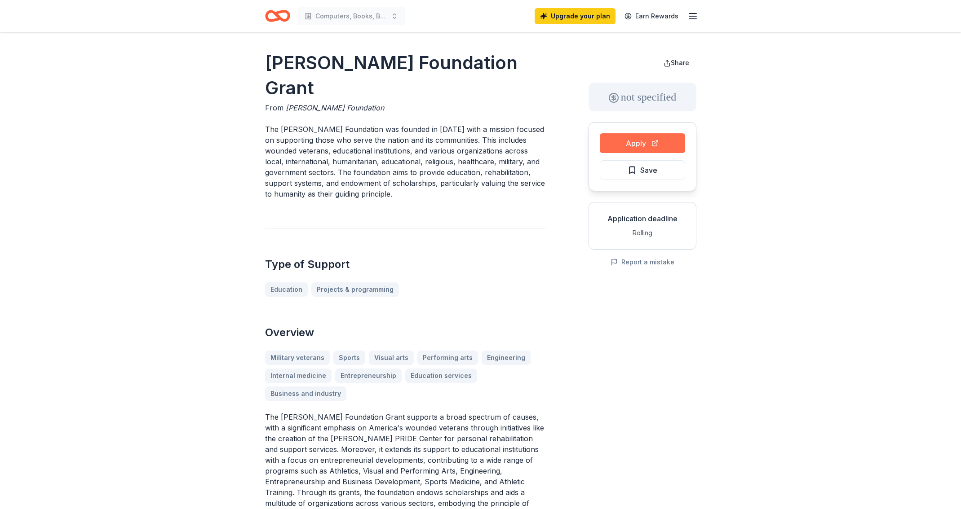
click at [675, 143] on button "Apply" at bounding box center [642, 143] width 85 height 20
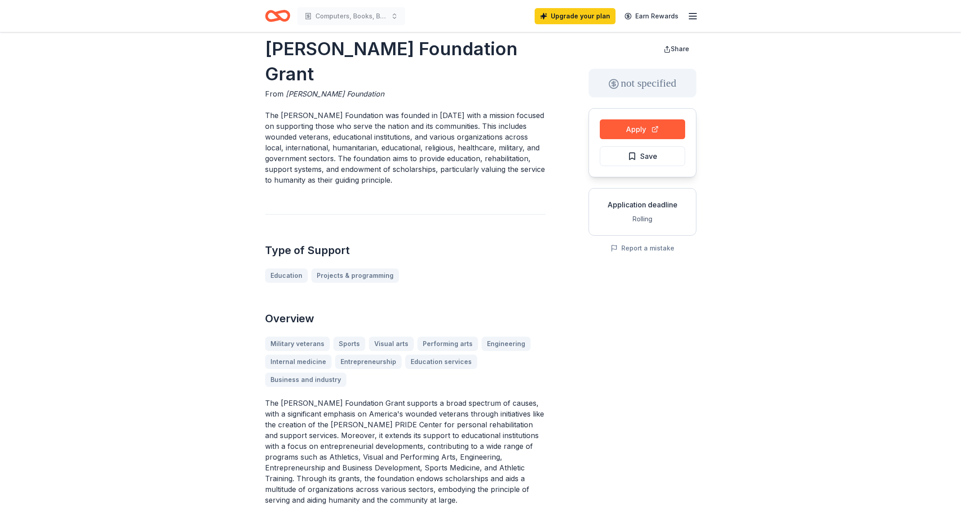
scroll to position [708, 0]
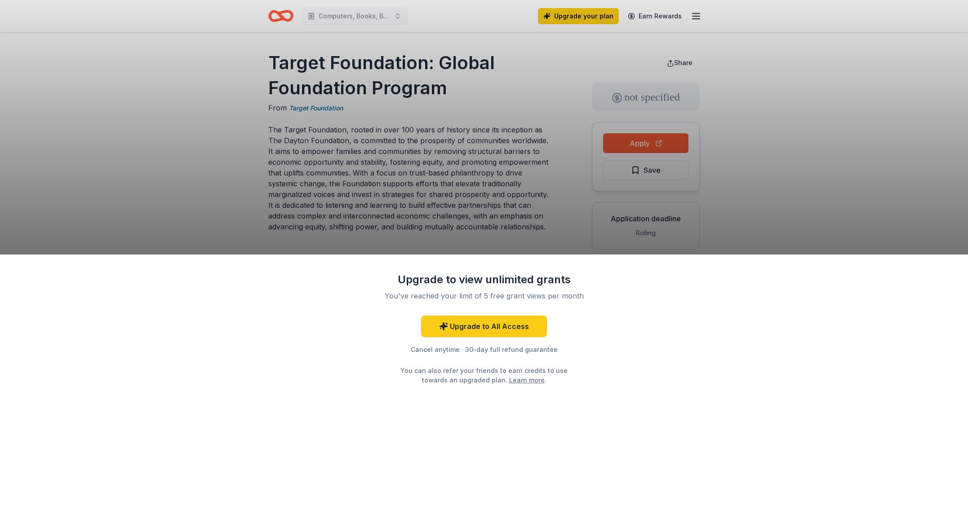
click at [225, 166] on div "Upgrade to view unlimited grants You've reached your limit of 5 free grant view…" at bounding box center [484, 254] width 968 height 509
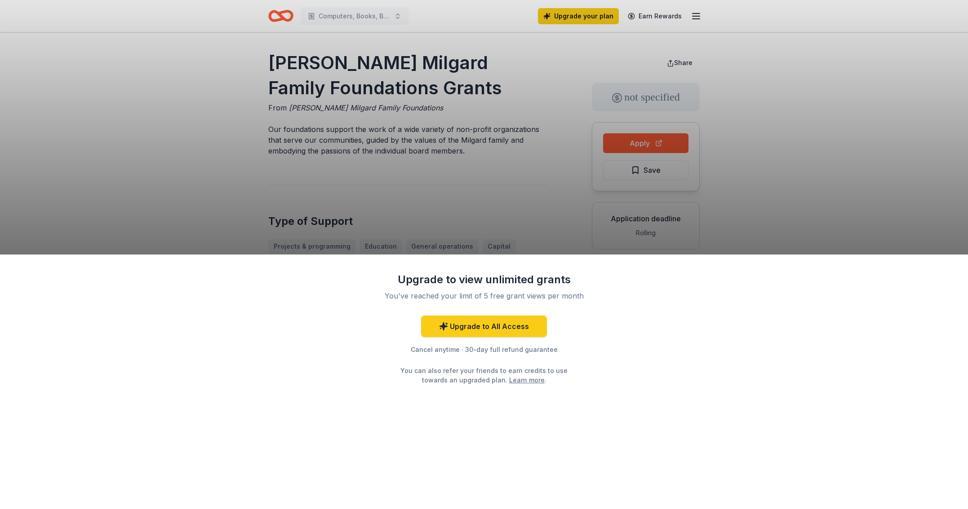
click at [215, 162] on div "Upgrade to view unlimited grants You've reached your limit of 5 free grant view…" at bounding box center [484, 254] width 968 height 509
